Goal: Answer question/provide support: Share knowledge or assist other users

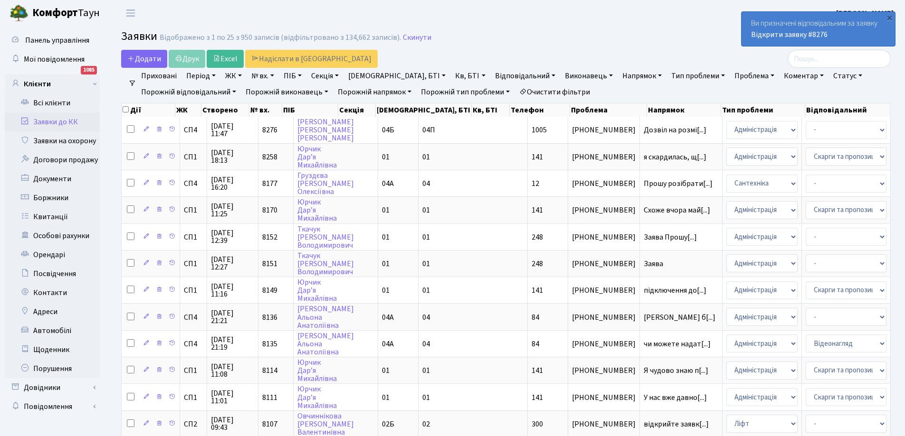
select select "25"
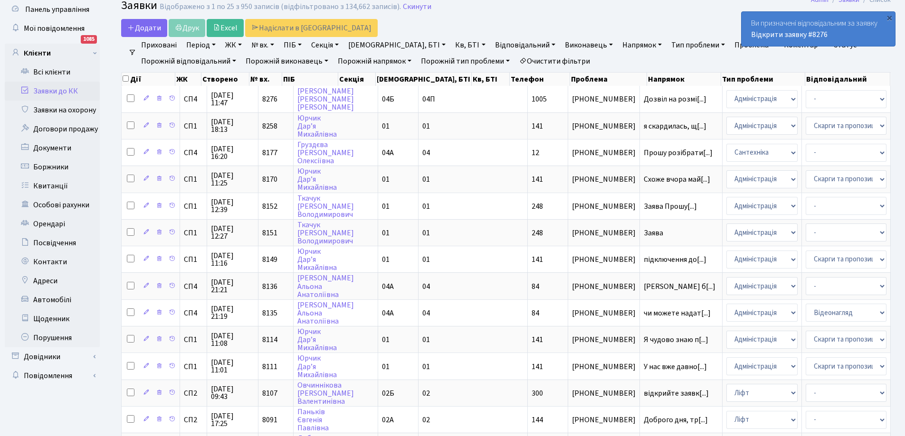
scroll to position [47, 0]
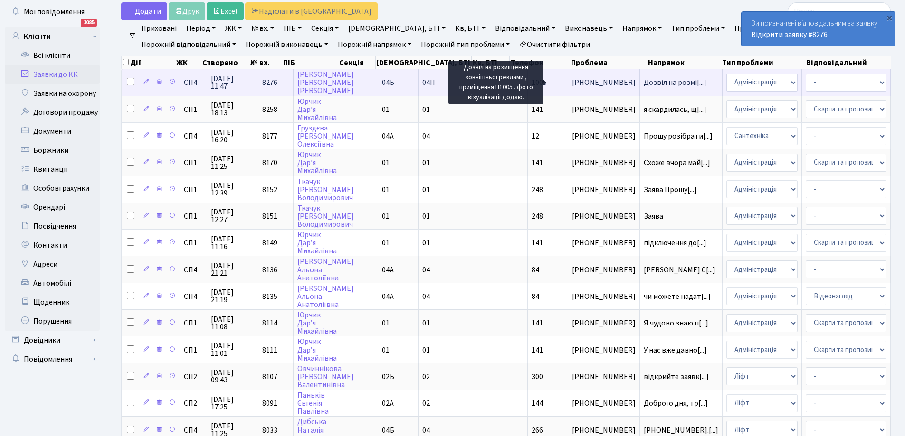
click at [644, 83] on span "Дозвіл на розмі[...]" at bounding box center [675, 82] width 63 height 10
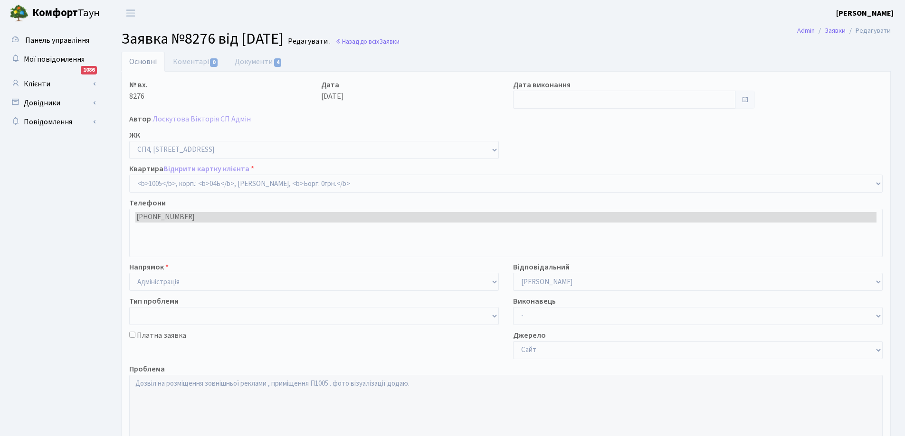
select select "22113"
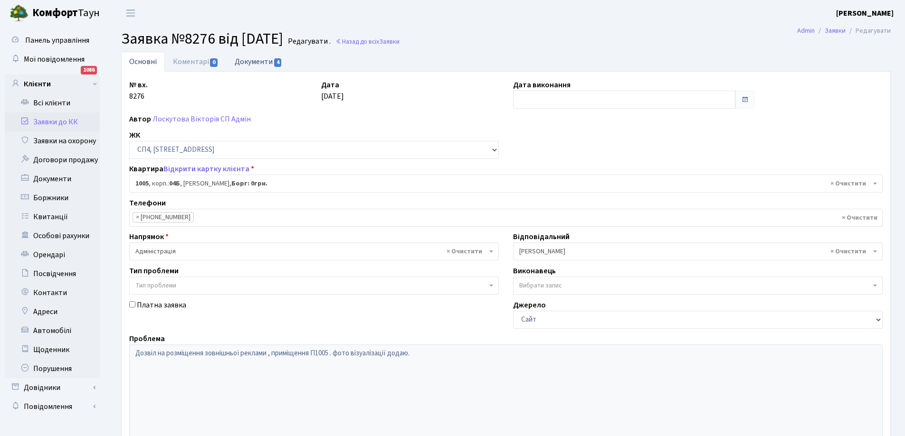
click at [257, 61] on link "Документи 4" at bounding box center [259, 61] width 64 height 19
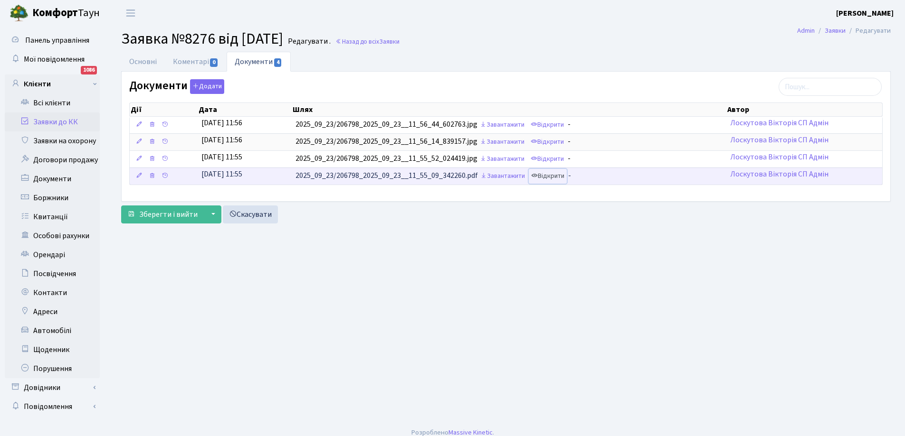
click at [562, 171] on link "Відкрити" at bounding box center [548, 176] width 38 height 15
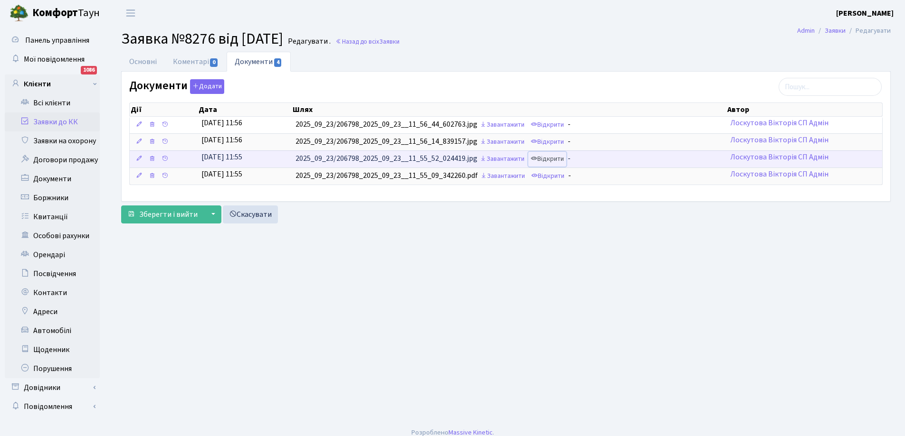
click at [556, 158] on link "Відкрити" at bounding box center [547, 159] width 38 height 15
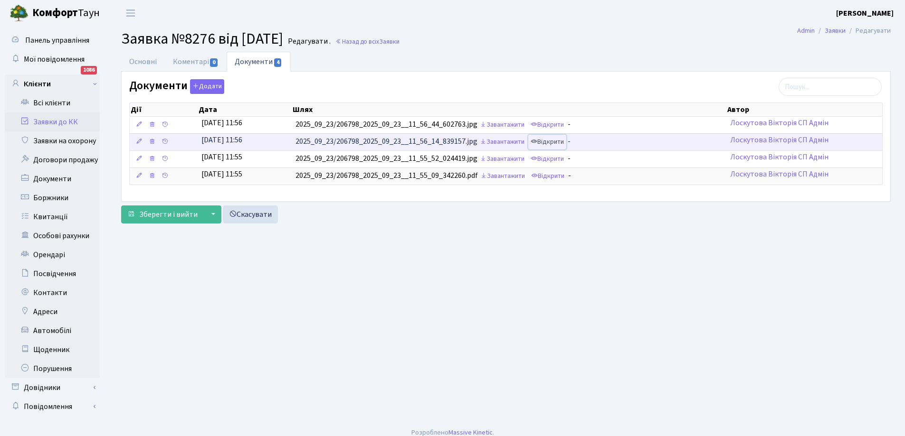
click at [551, 139] on link "Відкрити" at bounding box center [547, 142] width 38 height 15
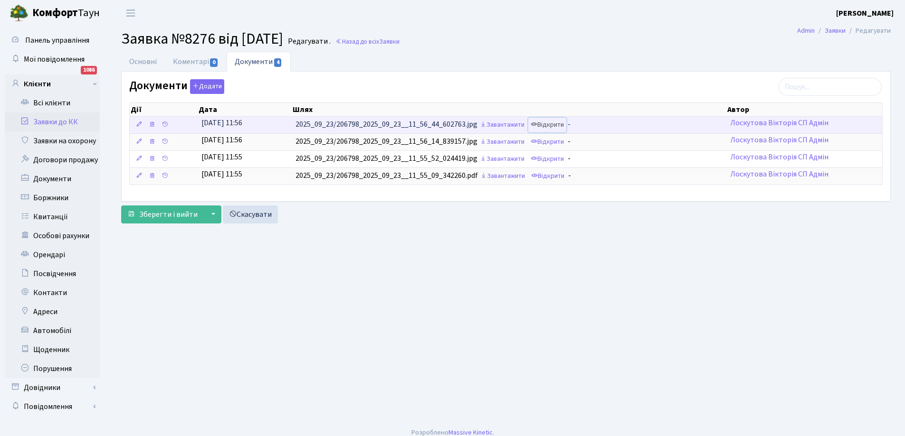
click at [564, 122] on link "Відкрити" at bounding box center [547, 125] width 38 height 15
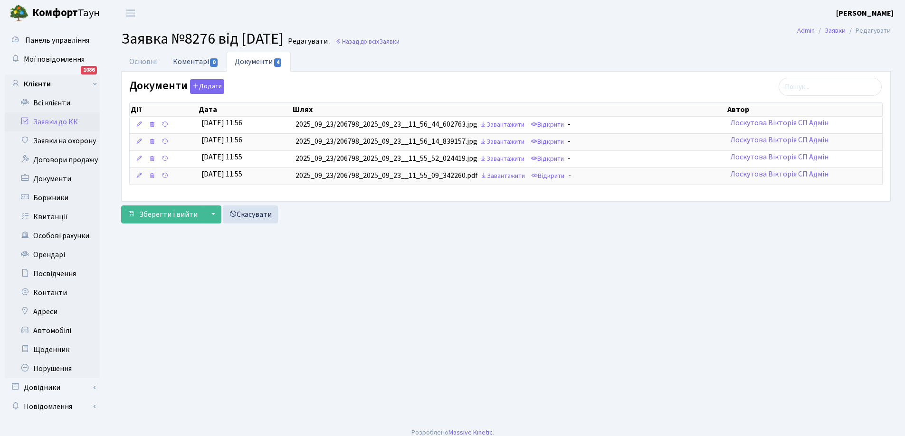
click at [192, 65] on link "Коментарі 0" at bounding box center [196, 61] width 62 height 19
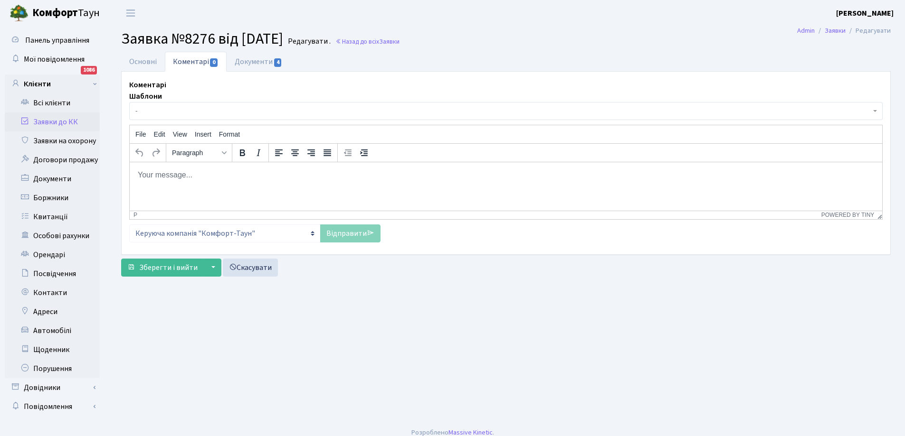
click at [210, 178] on p "Rich Text Area. Press ALT-0 for help." at bounding box center [505, 175] width 737 height 10
click at [142, 61] on link "Основні" at bounding box center [143, 61] width 44 height 19
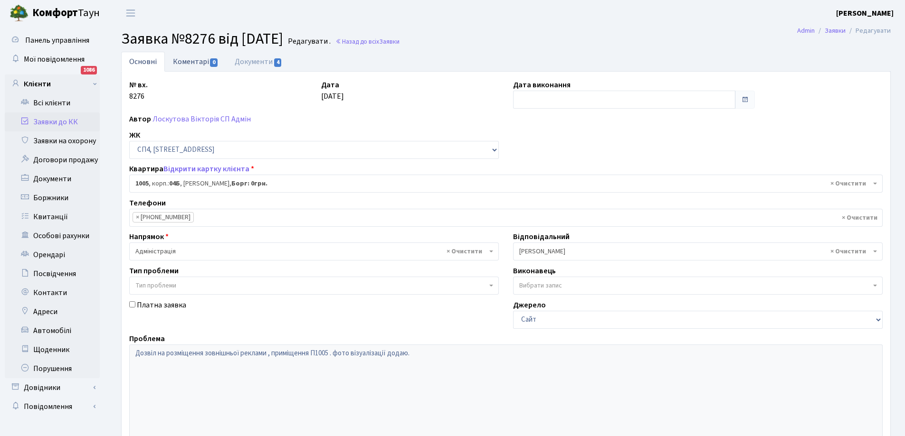
click at [196, 61] on link "Коментарі 0" at bounding box center [196, 61] width 62 height 19
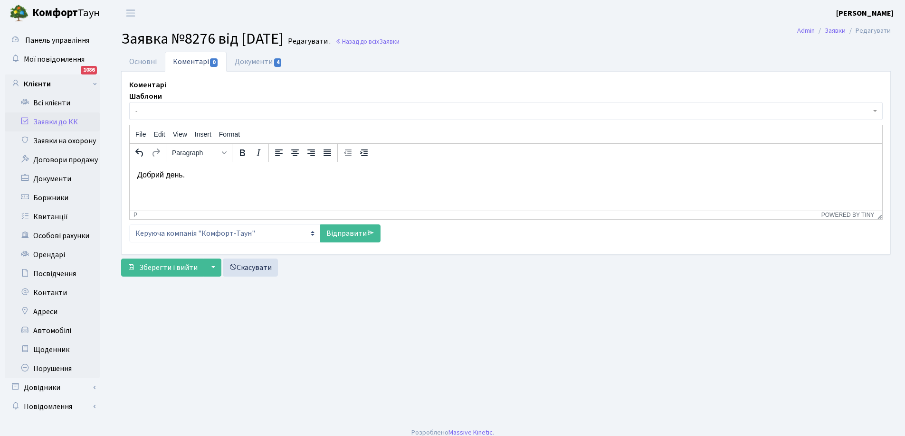
click at [208, 180] on p "Добрий день." at bounding box center [505, 175] width 737 height 10
click at [392, 174] on p "Добрий день. Зовнішня реклама на фасаді приміщення має відповідати загальній ко…" at bounding box center [505, 175] width 737 height 10
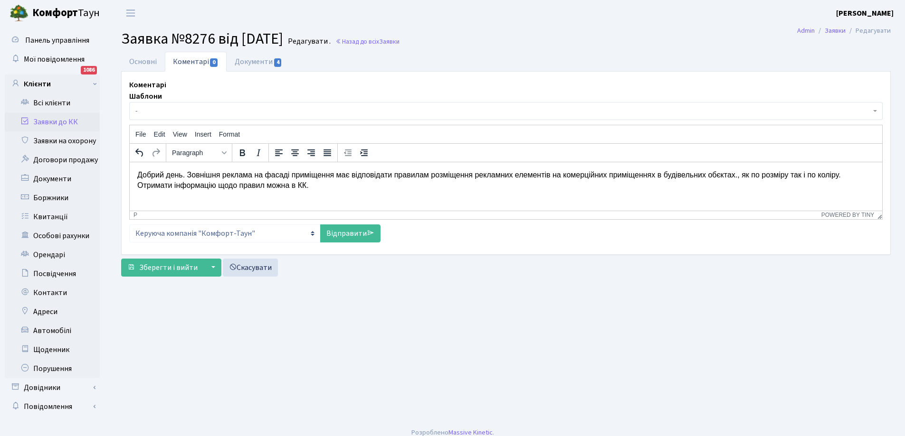
click at [730, 176] on p "Добрий день. Зовнішня реклама на фасаді приміщення має відповідати правилам роз…" at bounding box center [505, 180] width 737 height 21
click at [347, 232] on link "Відправити" at bounding box center [350, 234] width 60 height 18
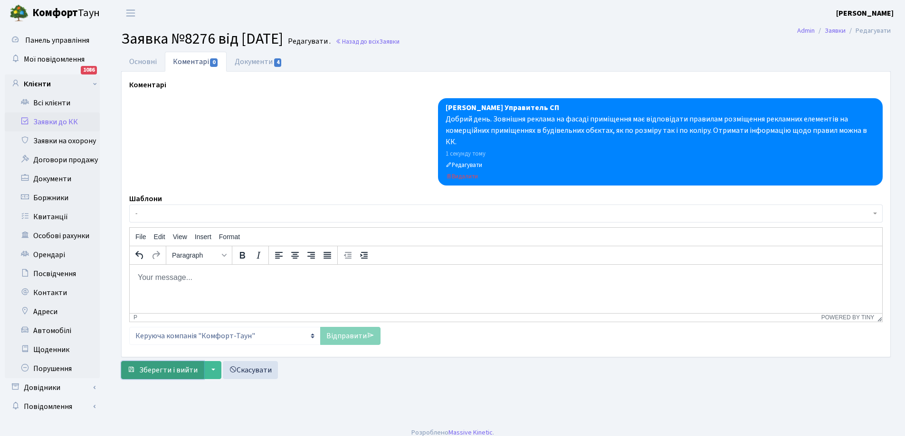
click at [171, 365] on span "Зберегти і вийти" at bounding box center [168, 370] width 58 height 10
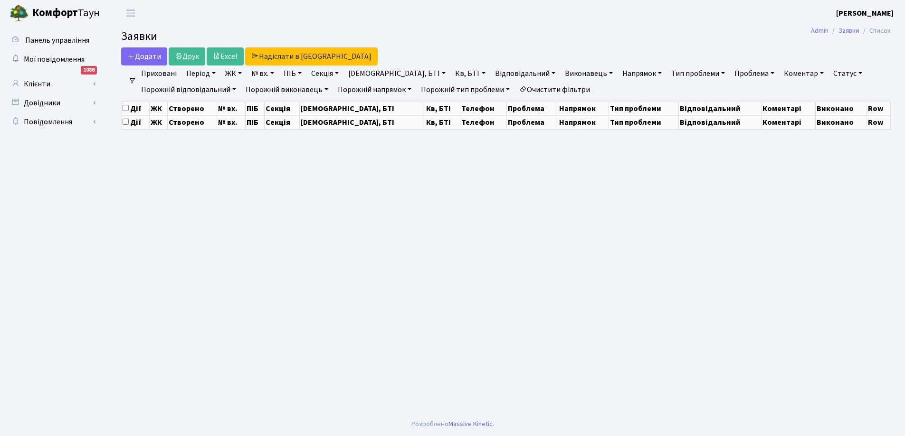
select select "25"
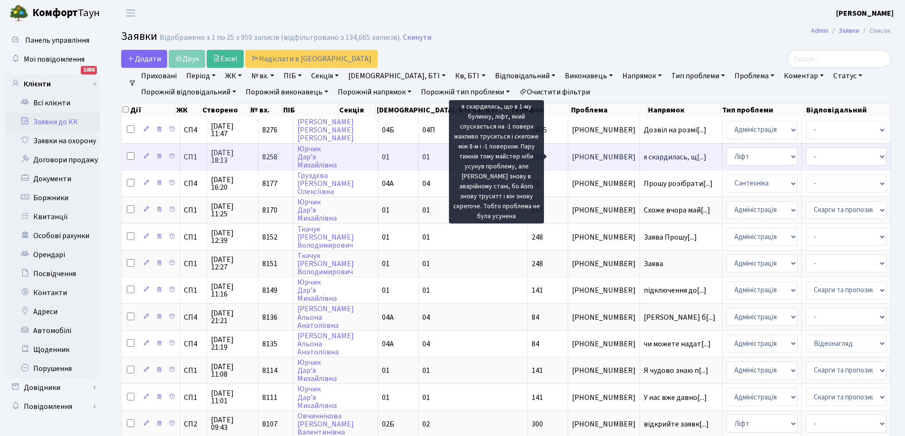
click at [644, 157] on span "я скардилась, щ[...]" at bounding box center [675, 157] width 63 height 10
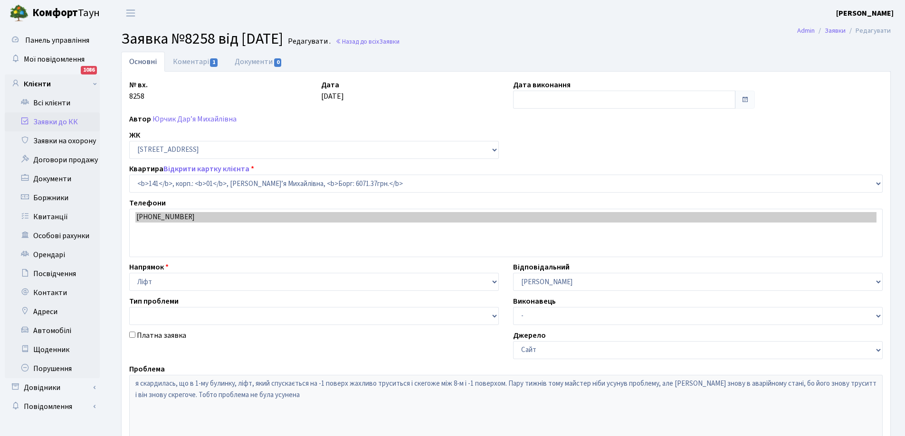
select select "20066"
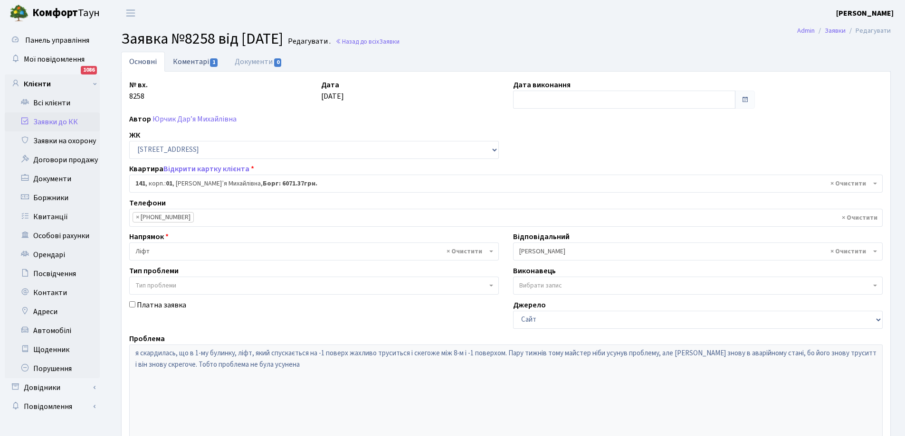
click at [190, 59] on link "Коментарі 1" at bounding box center [196, 61] width 62 height 19
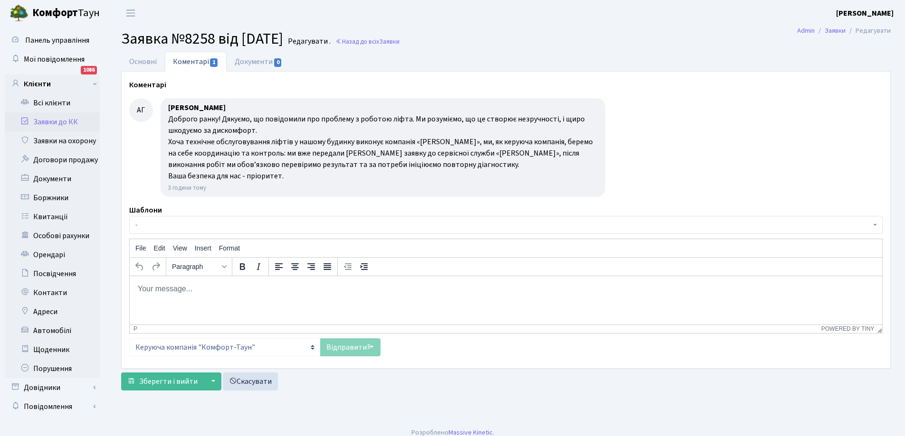
click at [41, 123] on link "Заявки до КК" at bounding box center [52, 122] width 95 height 19
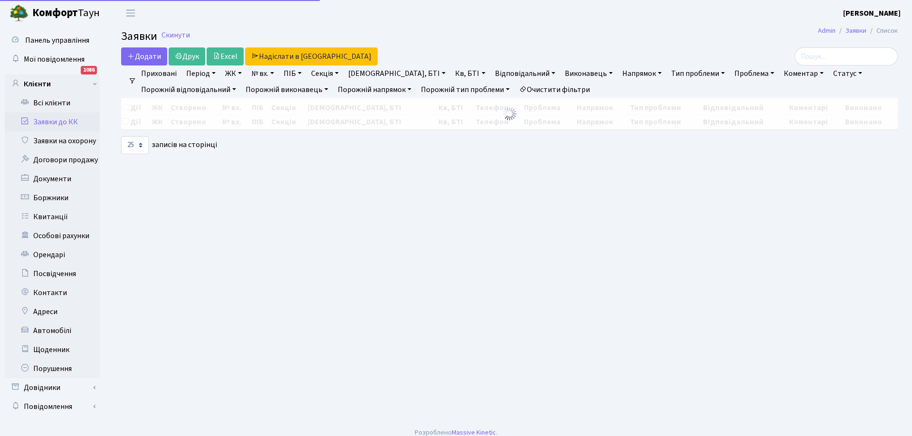
select select "25"
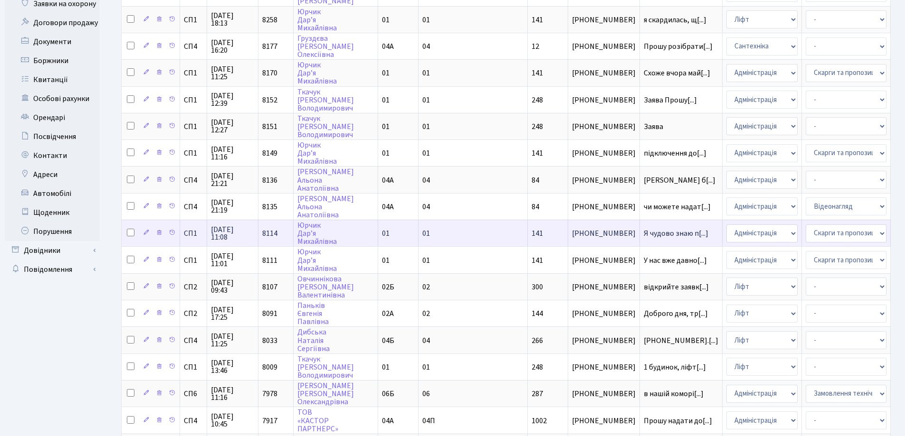
scroll to position [142, 0]
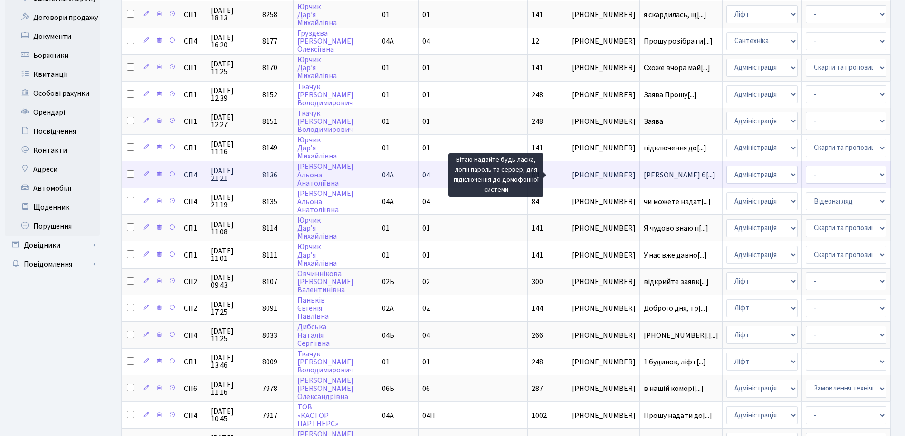
click at [644, 175] on span "[PERSON_NAME] б[...]" at bounding box center [680, 175] width 72 height 10
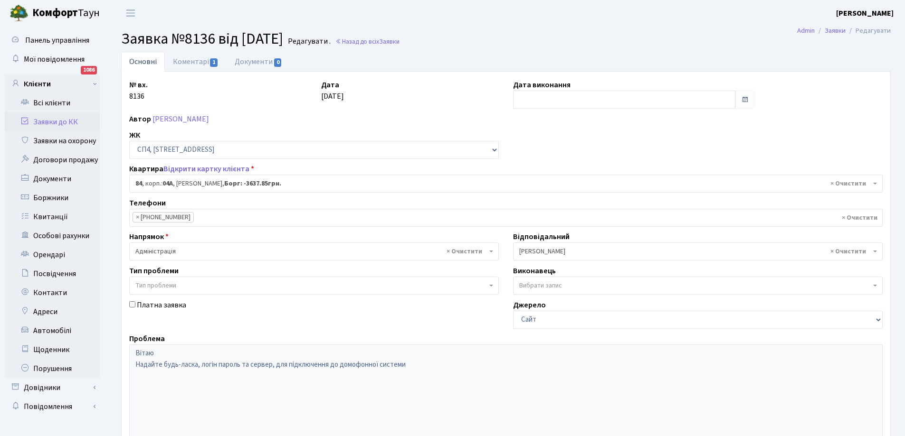
select select "21112"
click at [197, 58] on link "Коментарі 1" at bounding box center [196, 61] width 62 height 19
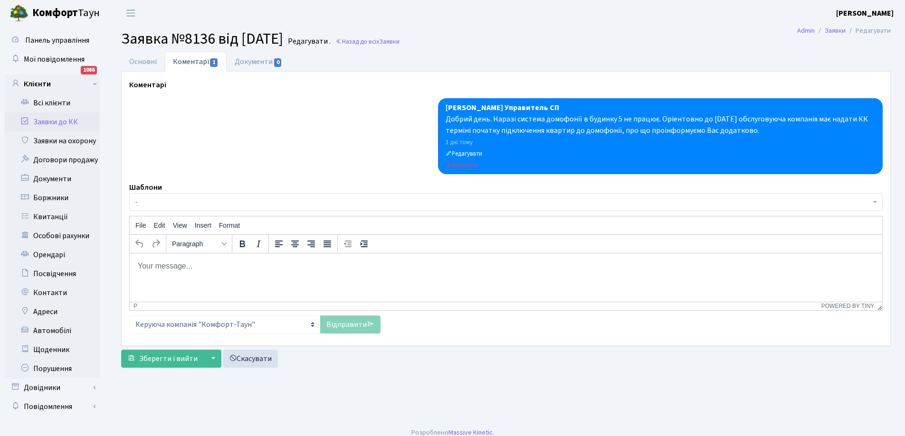
click at [42, 120] on link "Заявки до КК" at bounding box center [52, 122] width 95 height 19
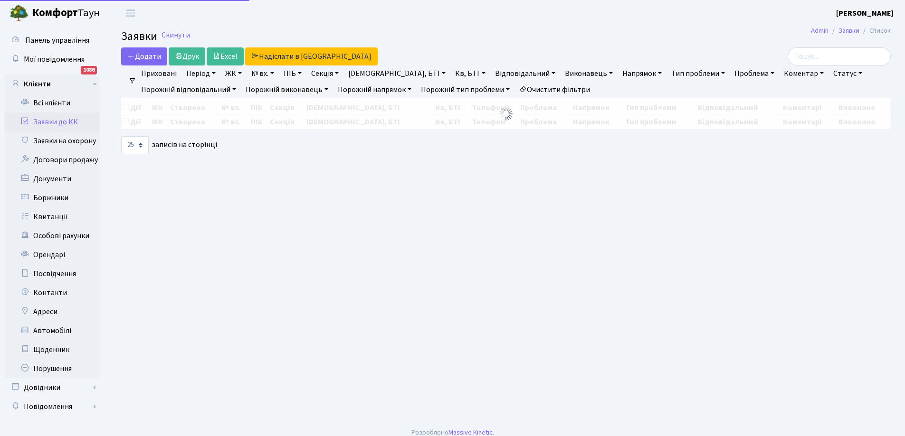
select select "25"
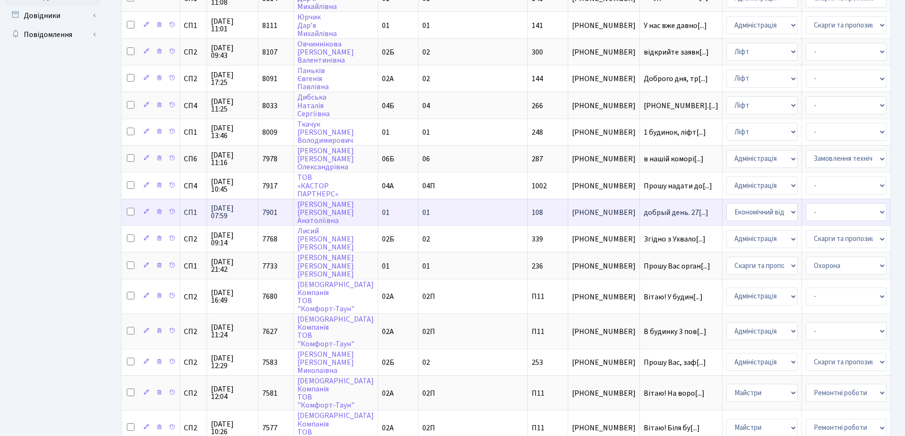
scroll to position [380, 0]
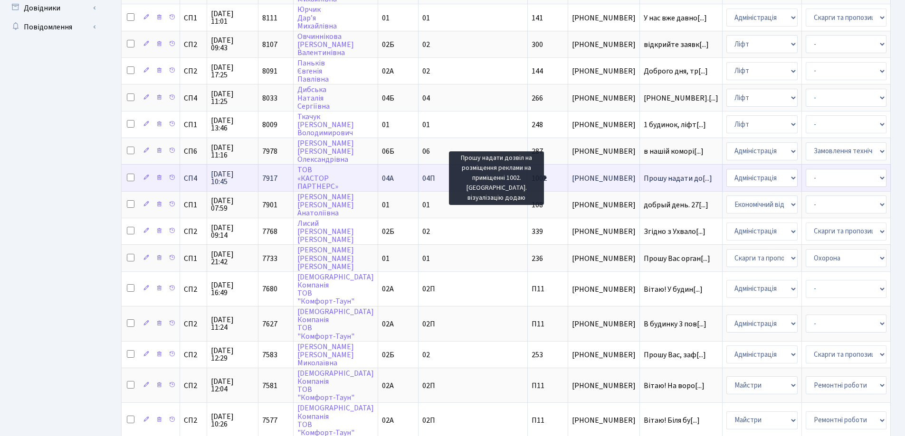
click at [644, 179] on span "Прошу надати до[...]" at bounding box center [678, 178] width 68 height 10
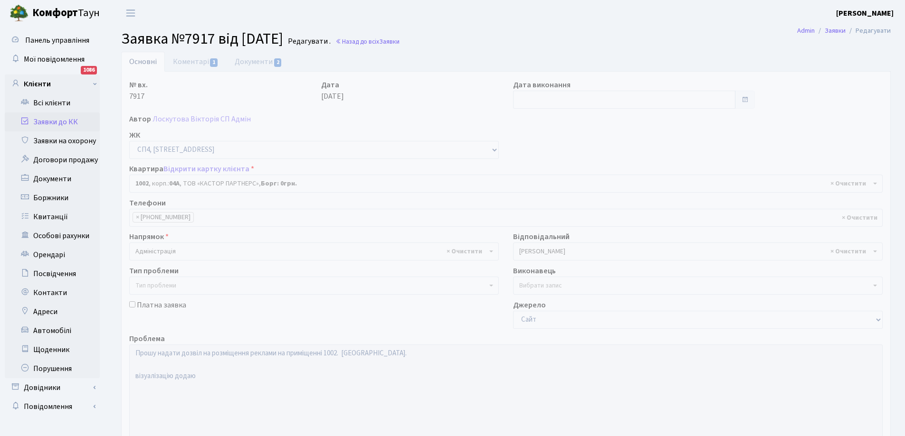
select select "22109"
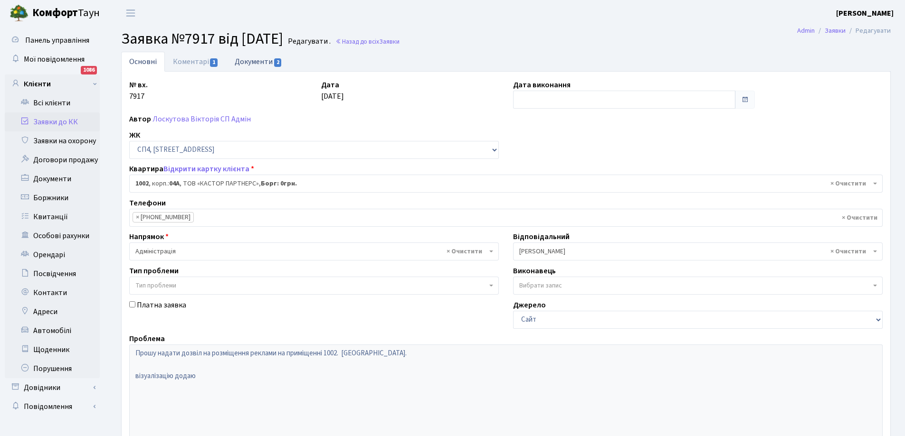
click at [257, 61] on link "Документи 2" at bounding box center [259, 61] width 64 height 19
select select "25"
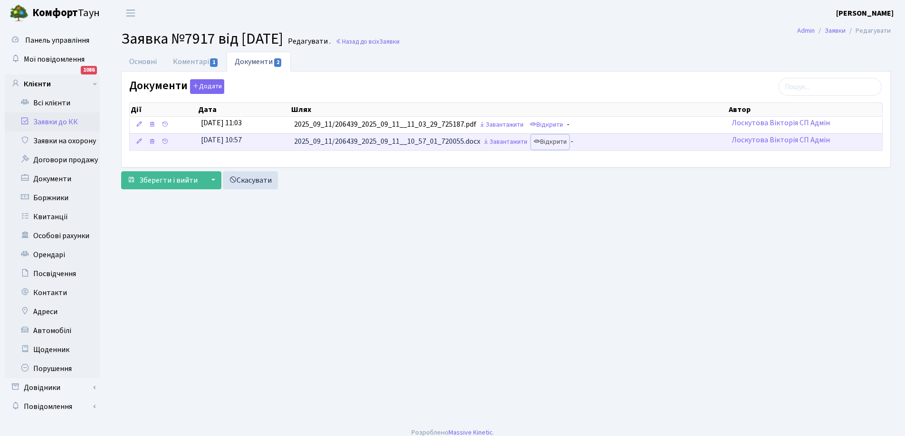
click at [557, 142] on link "Відкрити" at bounding box center [550, 142] width 38 height 15
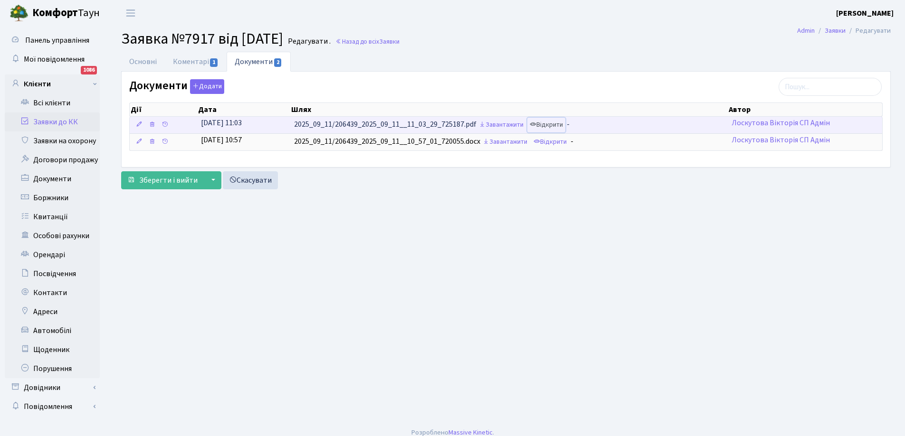
click at [560, 125] on link "Відкрити" at bounding box center [546, 125] width 38 height 15
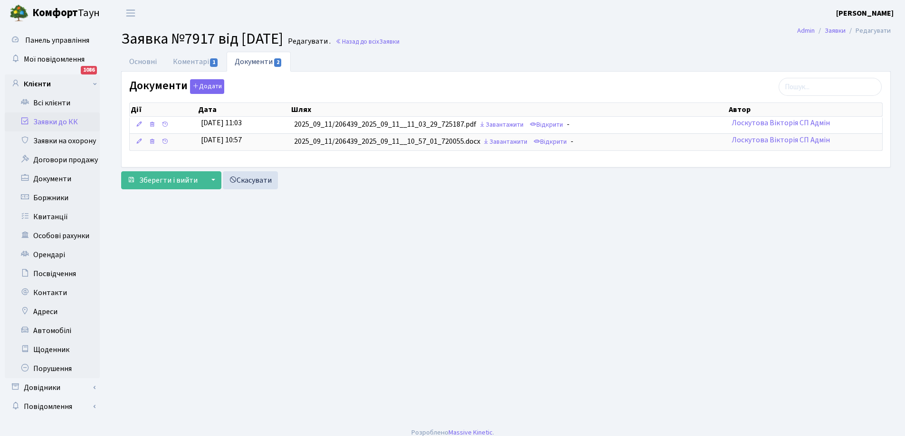
click at [47, 119] on link "Заявки до КК" at bounding box center [52, 122] width 95 height 19
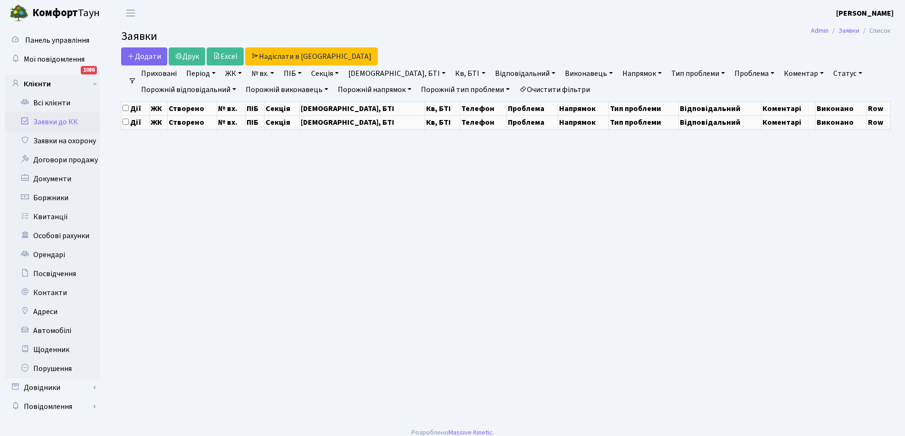
select select "25"
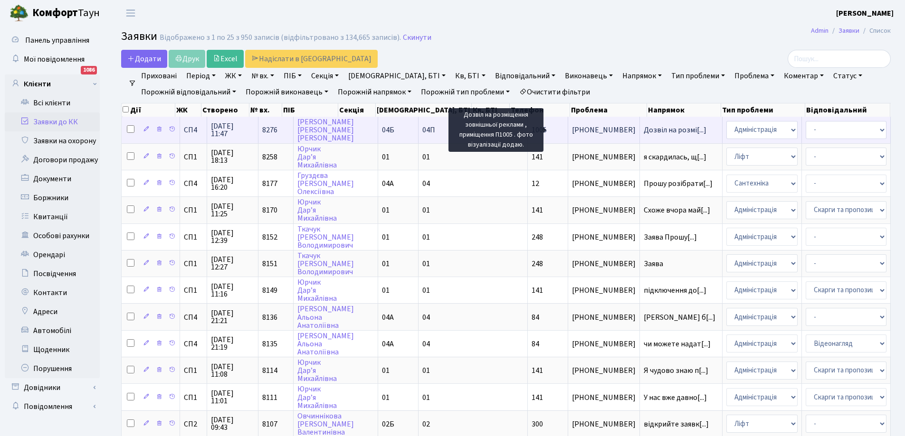
click at [644, 130] on span "Дозвіл на розмі[...]" at bounding box center [675, 130] width 63 height 10
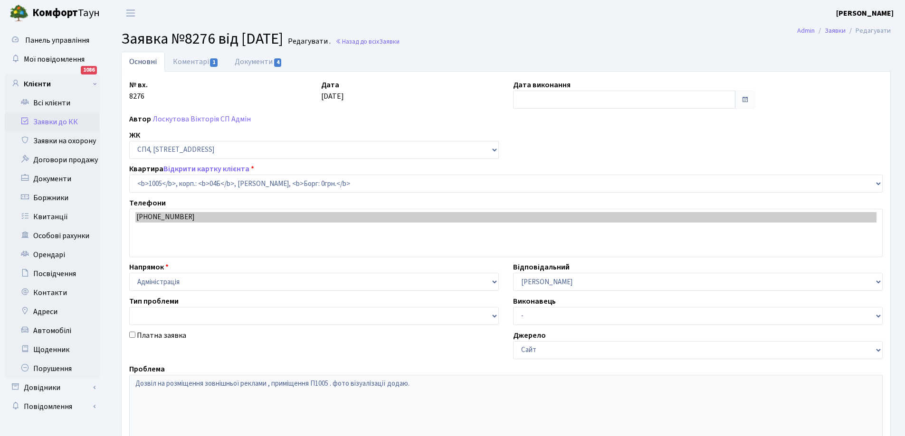
select select "22113"
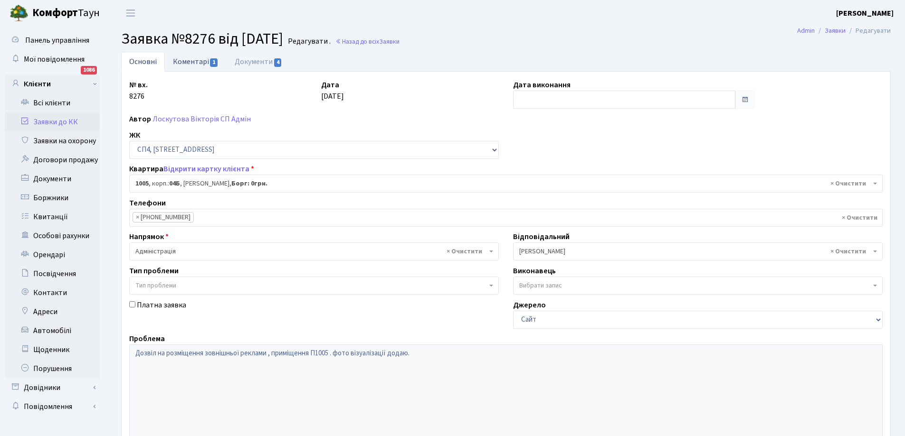
click at [191, 59] on link "Коментарі 1" at bounding box center [196, 61] width 62 height 19
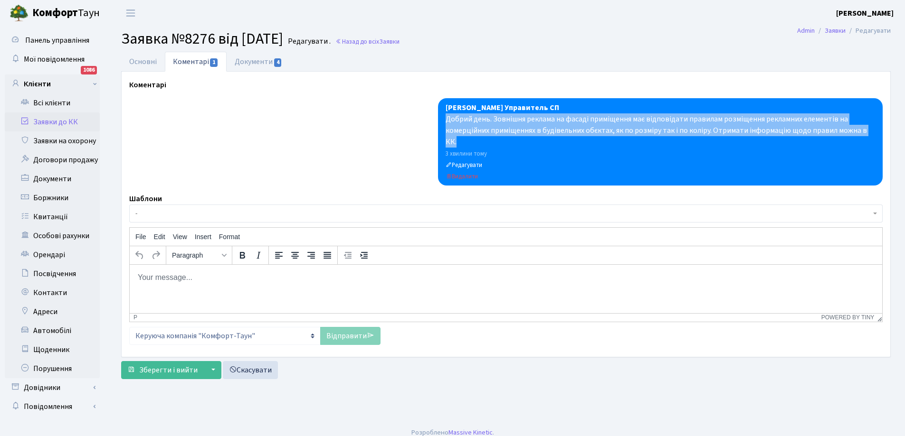
drag, startPoint x: 446, startPoint y: 119, endPoint x: 875, endPoint y: 128, distance: 429.9
click at [875, 128] on div "Синельник С.В. Управитель СП Добрий день. Зовнішня реклама на фасаді приміщення…" at bounding box center [660, 141] width 445 height 87
copy div "Добрий день. Зовнішня реклама на фасаді приміщення має відповідати правилам роз…"
click at [43, 118] on link "Заявки до КК" at bounding box center [52, 122] width 95 height 19
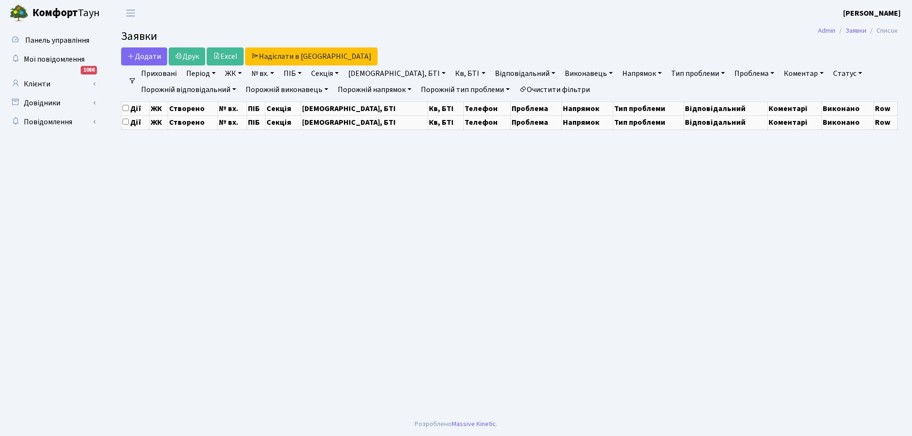
select select "25"
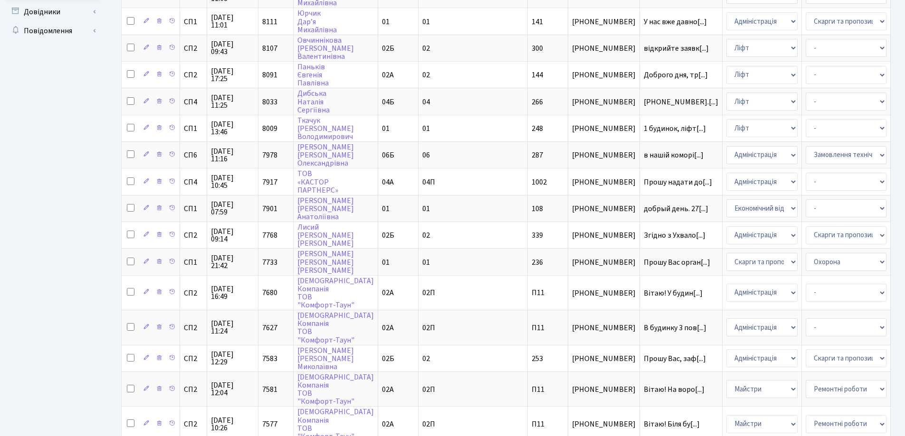
scroll to position [380, 0]
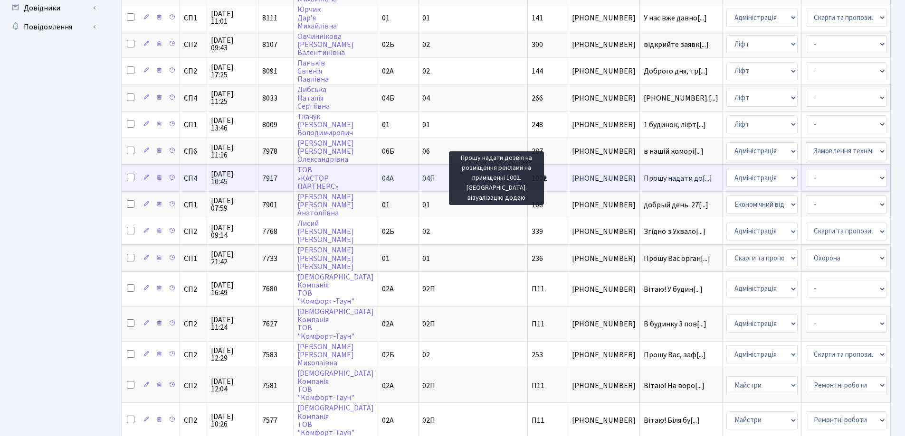
click at [644, 177] on span "Прошу надати до[...]" at bounding box center [678, 178] width 68 height 10
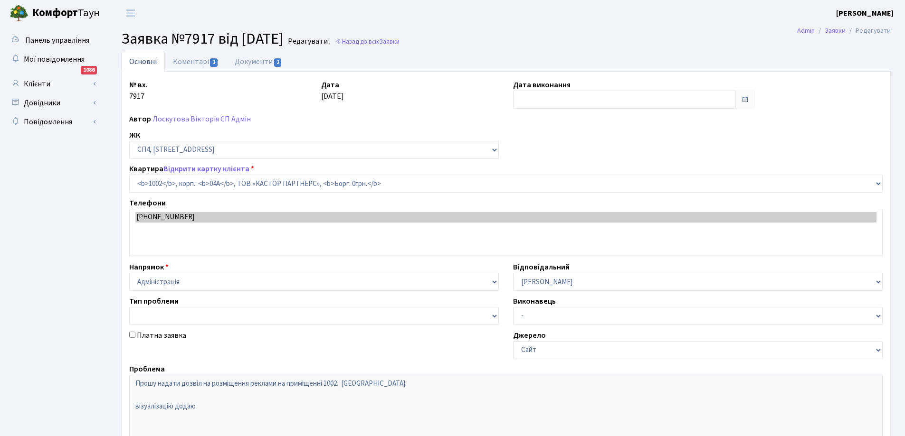
select select "22109"
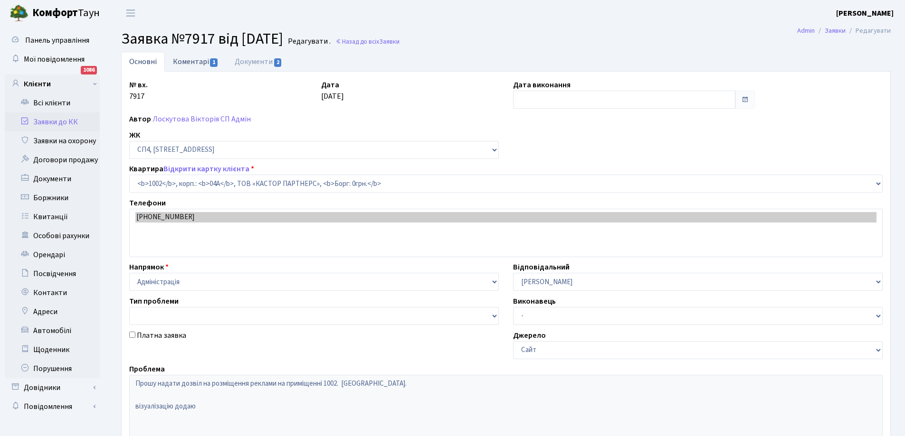
click at [196, 61] on link "Коментарі 1" at bounding box center [196, 61] width 62 height 19
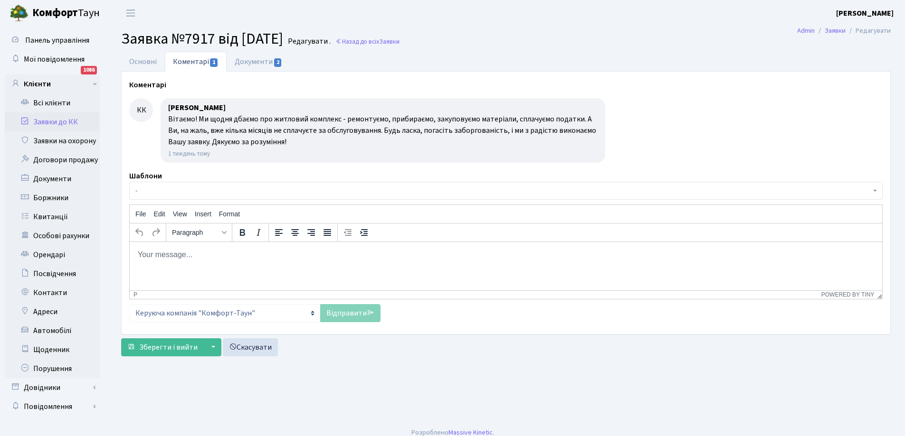
click at [165, 248] on html at bounding box center [506, 255] width 752 height 26
click at [200, 264] on div "Link... Ctrl+K" at bounding box center [196, 261] width 63 height 15
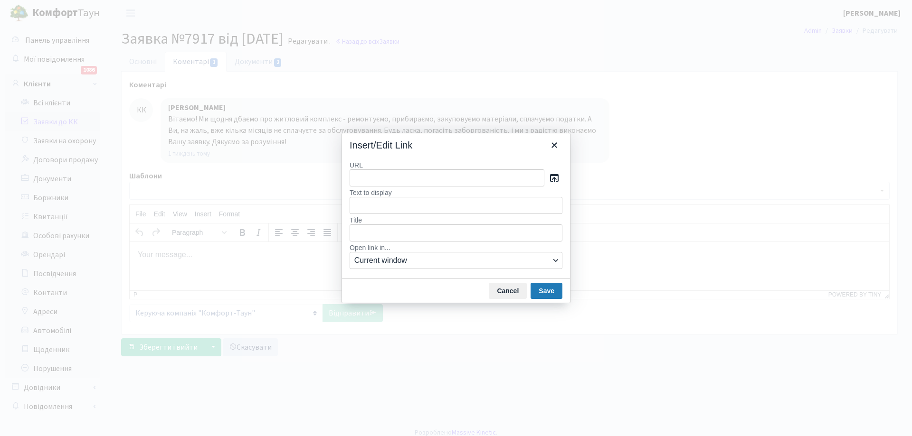
click at [358, 180] on input "URL" at bounding box center [447, 178] width 195 height 17
type input "Добрий день. Зовнішня реклама на фасаді приміщення має відповідати правилам роз…"
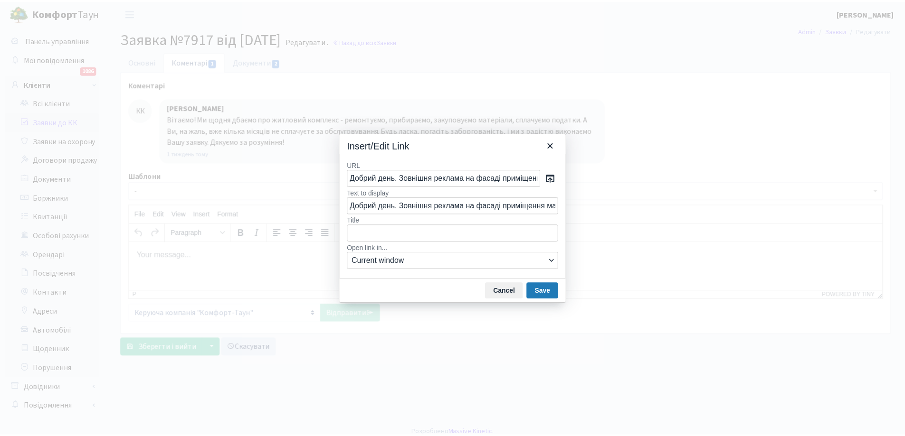
scroll to position [0, 684]
click at [546, 291] on button "Save" at bounding box center [547, 291] width 32 height 16
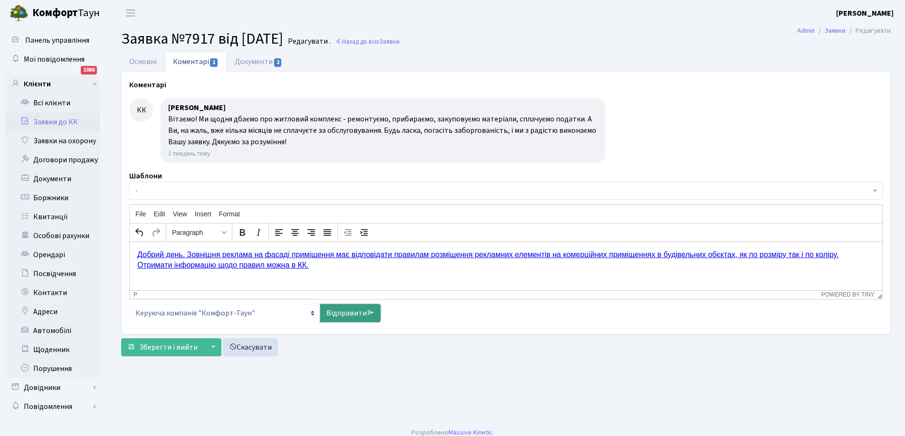
click at [350, 315] on link "Відправити" at bounding box center [350, 313] width 60 height 18
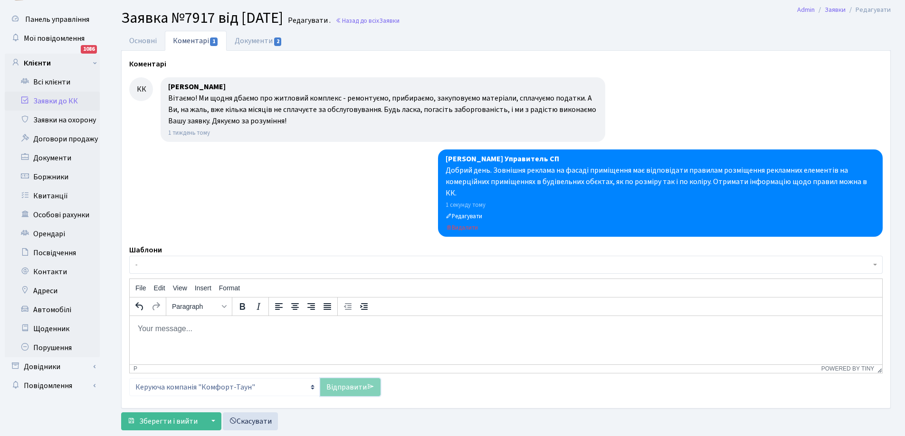
scroll to position [32, 0]
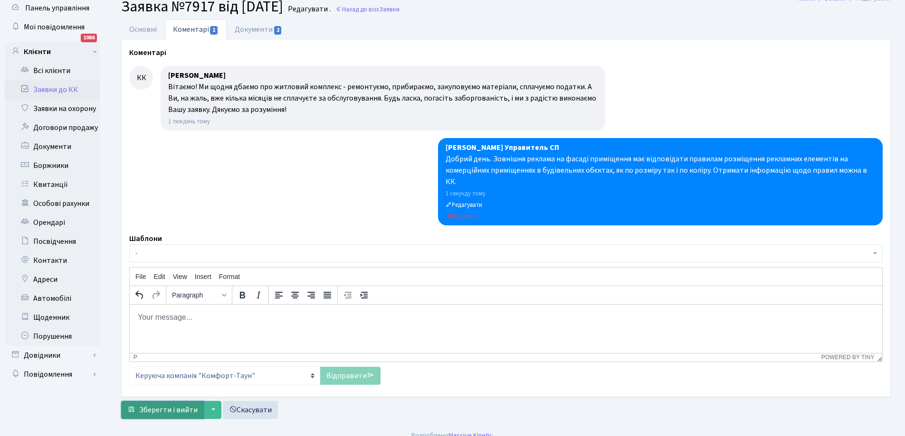
click at [163, 405] on span "Зберегти і вийти" at bounding box center [168, 410] width 58 height 10
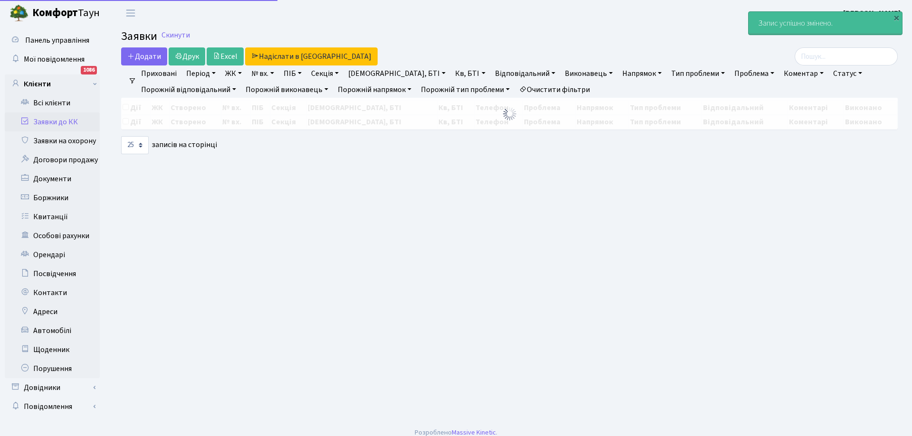
select select "25"
